Goal: Information Seeking & Learning: Learn about a topic

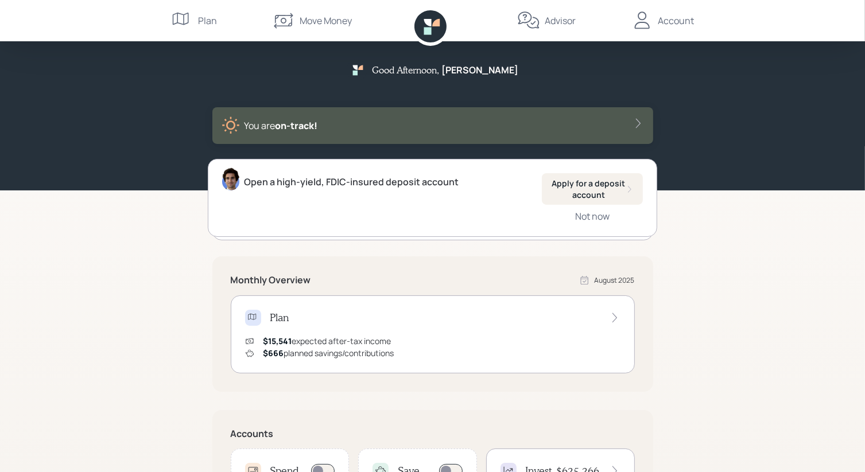
scroll to position [1, 0]
click at [469, 352] on div "$15,541 expected after-tax income $666 planned savings/contributions" at bounding box center [432, 347] width 375 height 24
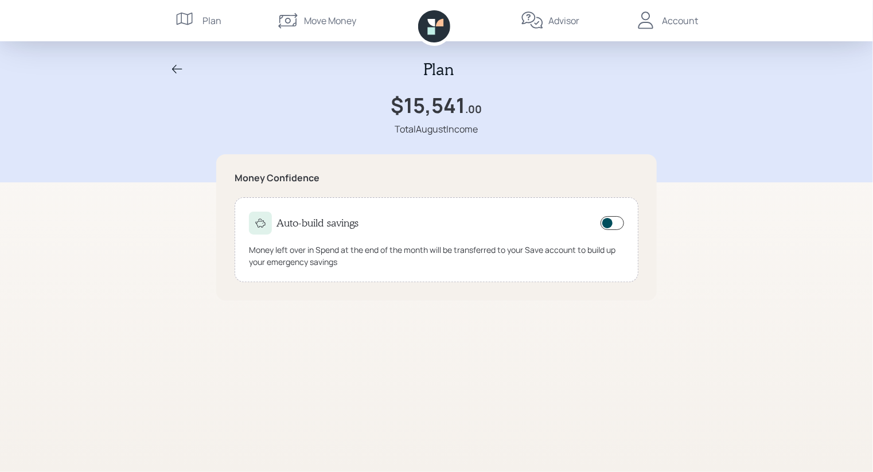
click at [211, 22] on div "Plan" at bounding box center [212, 21] width 19 height 14
click at [211, 21] on div "Plan" at bounding box center [212, 21] width 19 height 14
click at [201, 15] on div "Plan" at bounding box center [198, 20] width 46 height 41
click at [179, 14] on icon at bounding box center [186, 20] width 23 height 23
click at [172, 69] on icon at bounding box center [177, 69] width 10 height 9
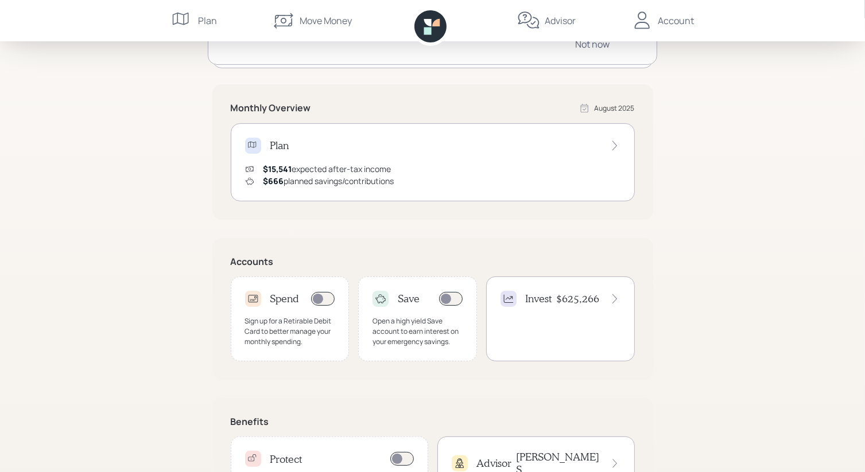
scroll to position [239, 0]
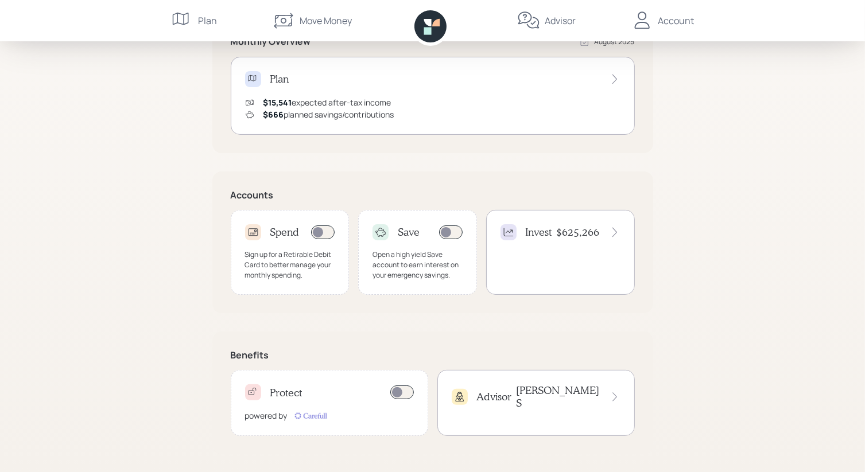
click at [487, 407] on div "Advisor [PERSON_NAME]" at bounding box center [535, 403] width 197 height 66
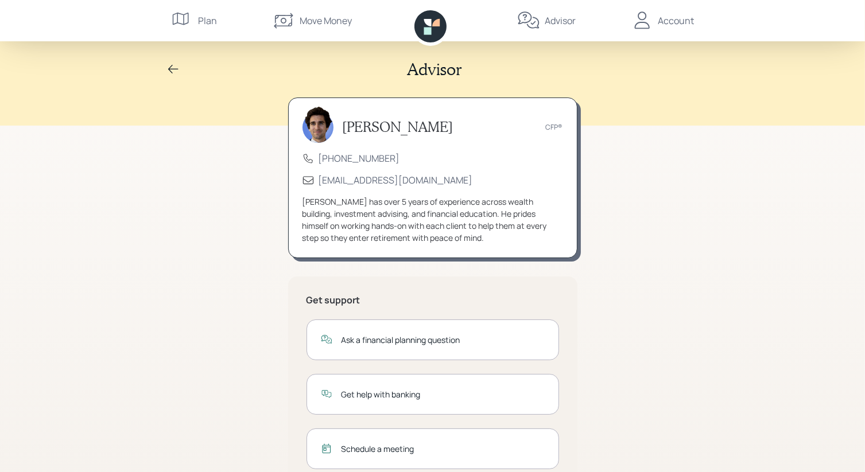
click at [197, 24] on div "Plan" at bounding box center [194, 20] width 46 height 41
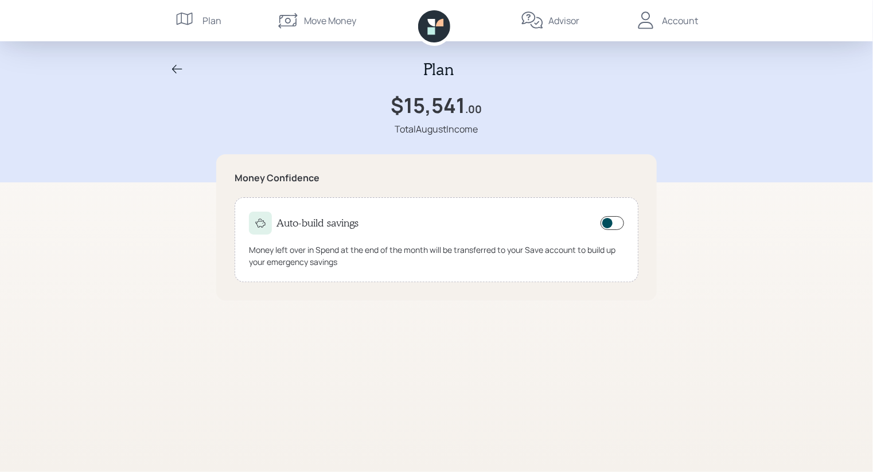
click at [179, 67] on icon at bounding box center [177, 70] width 14 height 14
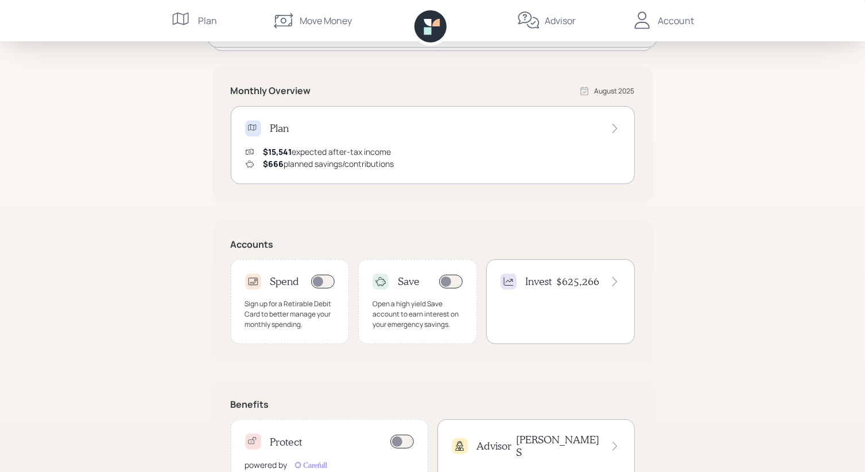
scroll to position [230, 0]
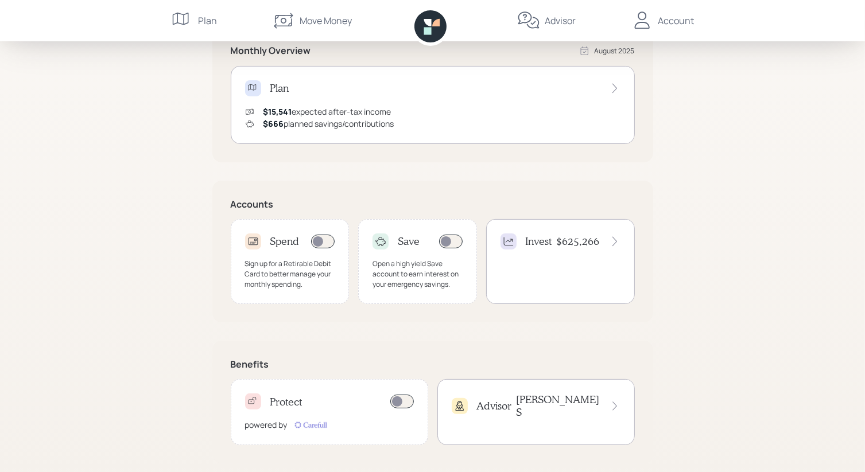
click at [538, 275] on div "Invest $625,266" at bounding box center [560, 261] width 149 height 85
